Goal: Information Seeking & Learning: Learn about a topic

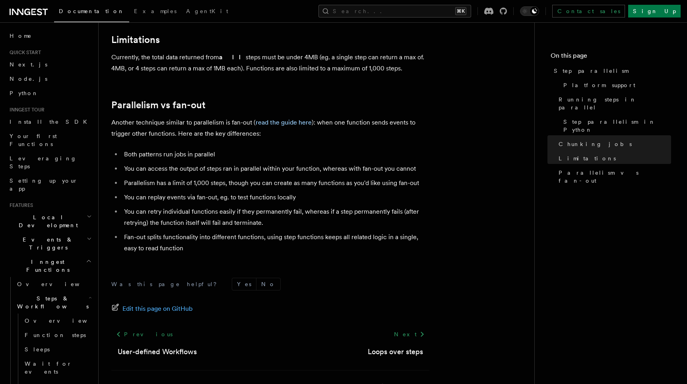
scroll to position [1396, 0]
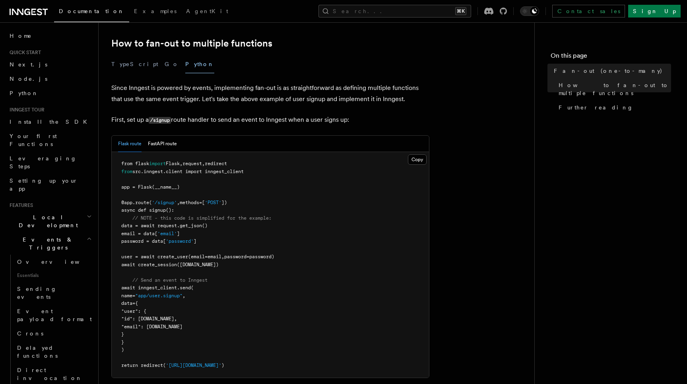
scroll to position [461, 0]
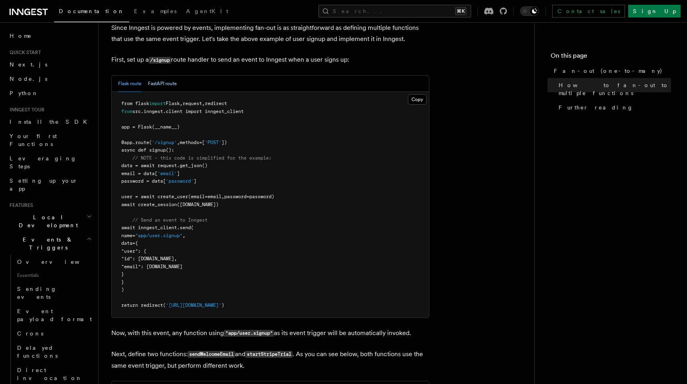
click at [168, 76] on button "FastAPI route" at bounding box center [162, 84] width 29 height 16
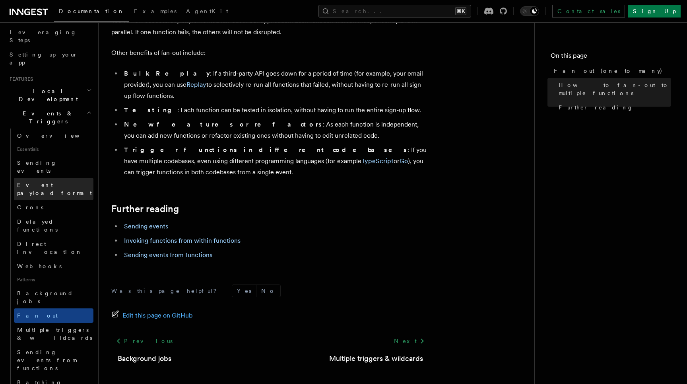
scroll to position [126, 0]
click at [56, 379] on span "Batching events" at bounding box center [39, 386] width 45 height 14
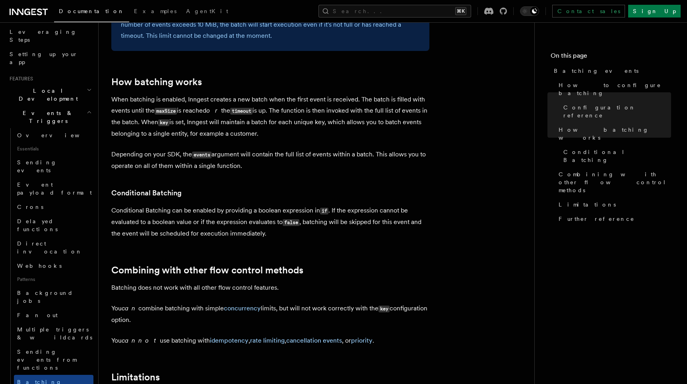
scroll to position [846, 0]
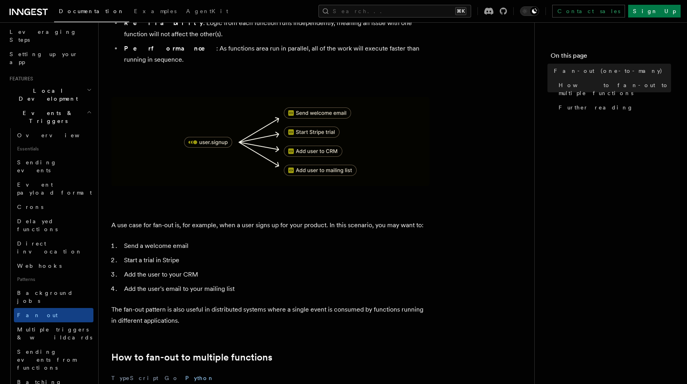
scroll to position [86, 0]
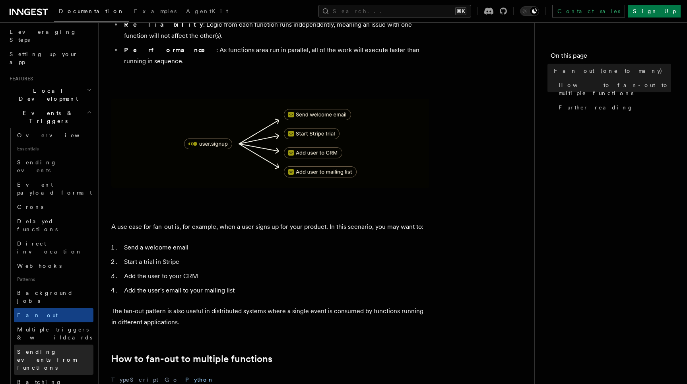
click at [56, 348] on span "Sending events from functions" at bounding box center [46, 359] width 59 height 22
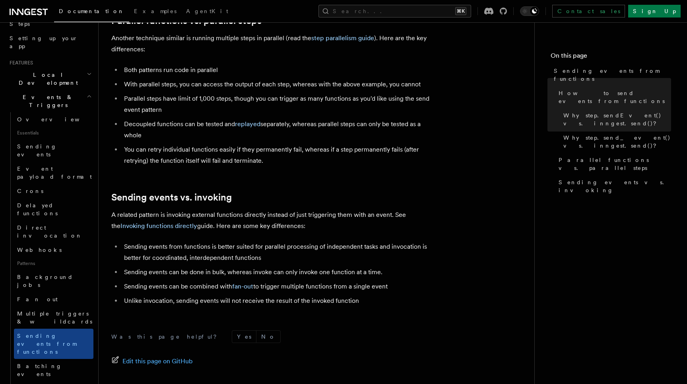
scroll to position [973, 0]
click at [159, 221] on link "Invoking functions directly" at bounding box center [158, 225] width 77 height 8
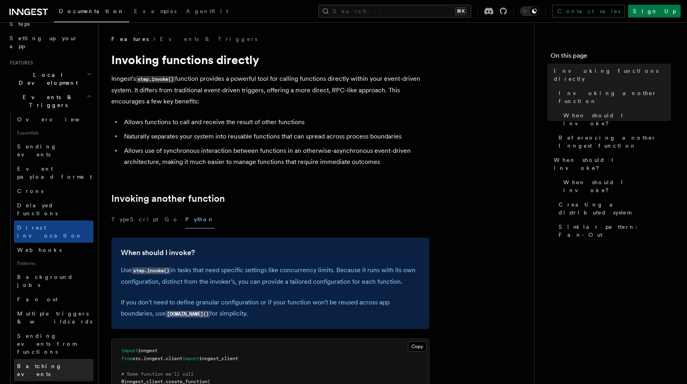
click at [43, 363] on span "Batching events" at bounding box center [39, 370] width 45 height 14
